Goal: Task Accomplishment & Management: Use online tool/utility

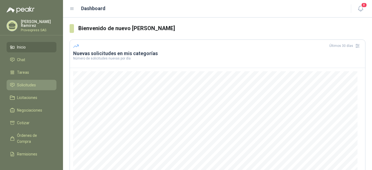
click at [25, 82] on span "Solicitudes" at bounding box center [26, 85] width 19 height 6
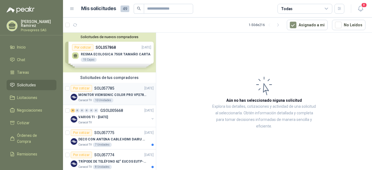
click at [82, 89] on div "Por cotizar" at bounding box center [81, 88] width 21 height 7
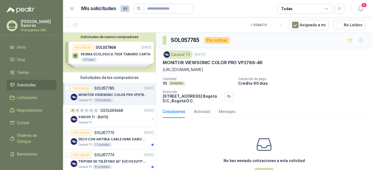
drag, startPoint x: 264, startPoint y: 62, endPoint x: 155, endPoint y: 66, distance: 108.9
click at [155, 66] on div "Solicitudes de nuevos compradores Por cotizar SOL057868 [DATE] RESMA ECOLOGICA …" at bounding box center [217, 102] width 309 height 140
drag, startPoint x: 155, startPoint y: 66, endPoint x: 207, endPoint y: 80, distance: 53.9
click at [207, 80] on p "Cantidad" at bounding box center [198, 79] width 71 height 4
drag, startPoint x: 268, startPoint y: 61, endPoint x: 160, endPoint y: 65, distance: 107.8
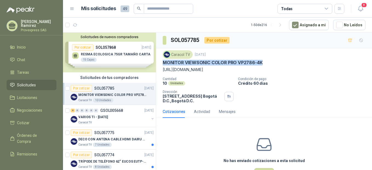
click at [160, 65] on div "Caracol TV [DATE] MONITOR VIEWSONIC COLOR PRO VP2786-4K [URL][DOMAIN_NAME] Cant…" at bounding box center [264, 76] width 216 height 57
drag, startPoint x: 160, startPoint y: 65, endPoint x: 174, endPoint y: 61, distance: 14.6
copy p "MONITOR VIEWSONIC COLOR PRO VP2786-4K"
click at [72, 110] on div "8" at bounding box center [73, 111] width 4 height 4
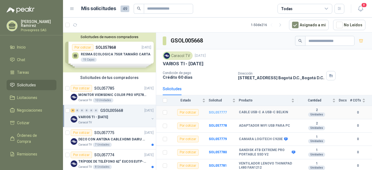
click at [214, 112] on b "SOL057777" at bounding box center [218, 112] width 18 height 4
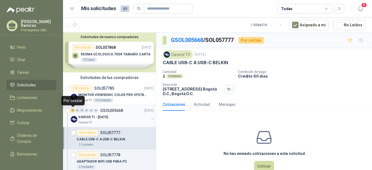
click at [75, 110] on div "8" at bounding box center [73, 111] width 4 height 4
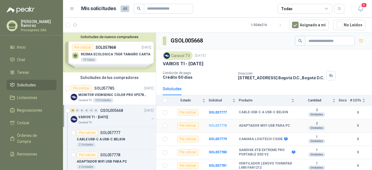
click at [218, 125] on b "SOL057778" at bounding box center [218, 126] width 18 height 4
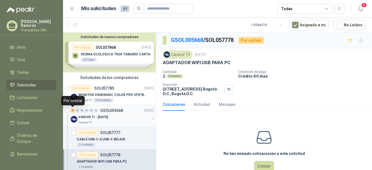
click at [73, 112] on div "8" at bounding box center [73, 111] width 4 height 4
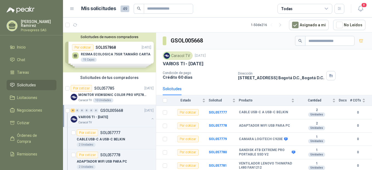
scroll to position [41, 0]
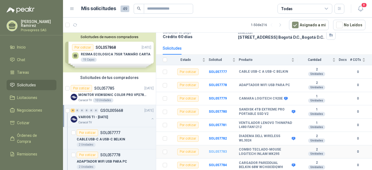
click at [216, 151] on b "SOL057783" at bounding box center [218, 152] width 18 height 4
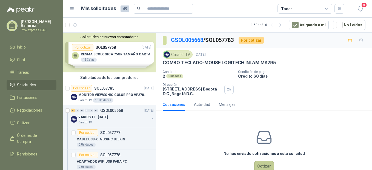
click at [263, 166] on button "Cotizar" at bounding box center [264, 166] width 20 height 10
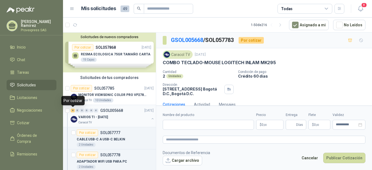
click at [74, 110] on div "8" at bounding box center [73, 111] width 4 height 4
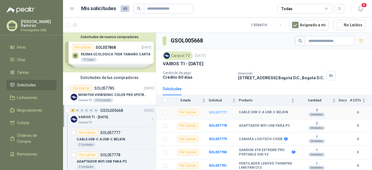
click at [219, 111] on b "SOL057777" at bounding box center [218, 112] width 18 height 4
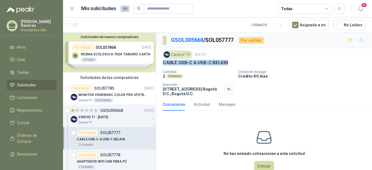
drag, startPoint x: 232, startPoint y: 61, endPoint x: 162, endPoint y: 64, distance: 69.7
click at [162, 64] on div "Caracol TV [DATE] CABLE USB-C A USB-C BELKIN Cantidad 2 Unidades Condición de p…" at bounding box center [264, 73] width 216 height 50
drag, startPoint x: 162, startPoint y: 64, endPoint x: 170, endPoint y: 63, distance: 8.4
copy p "CABLE USB-C A USB-C BELKIN"
